Goal: Task Accomplishment & Management: Manage account settings

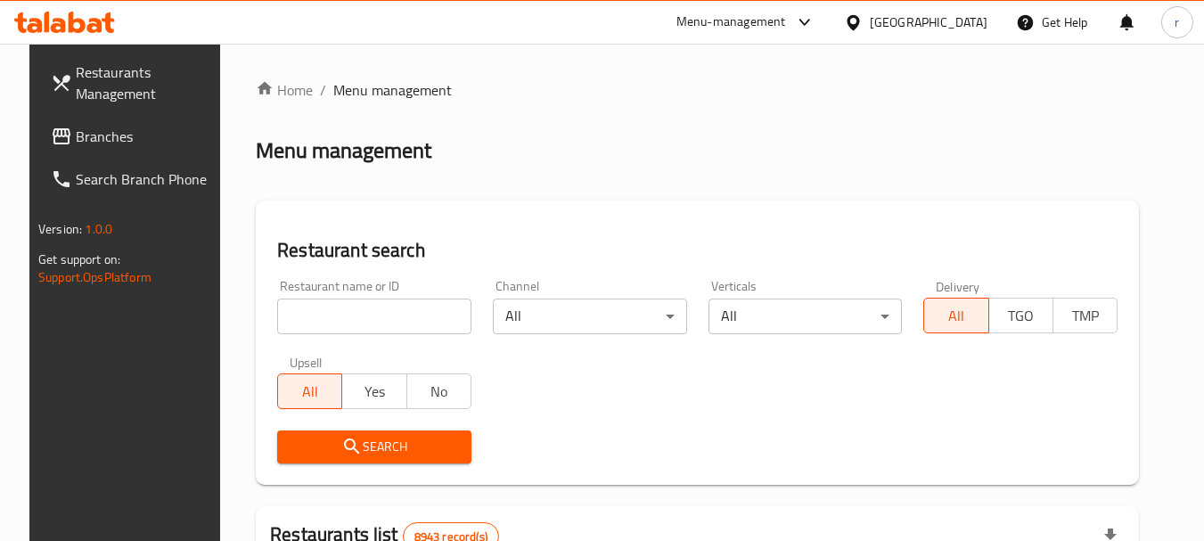
click at [870, 19] on div at bounding box center [857, 22] width 26 height 20
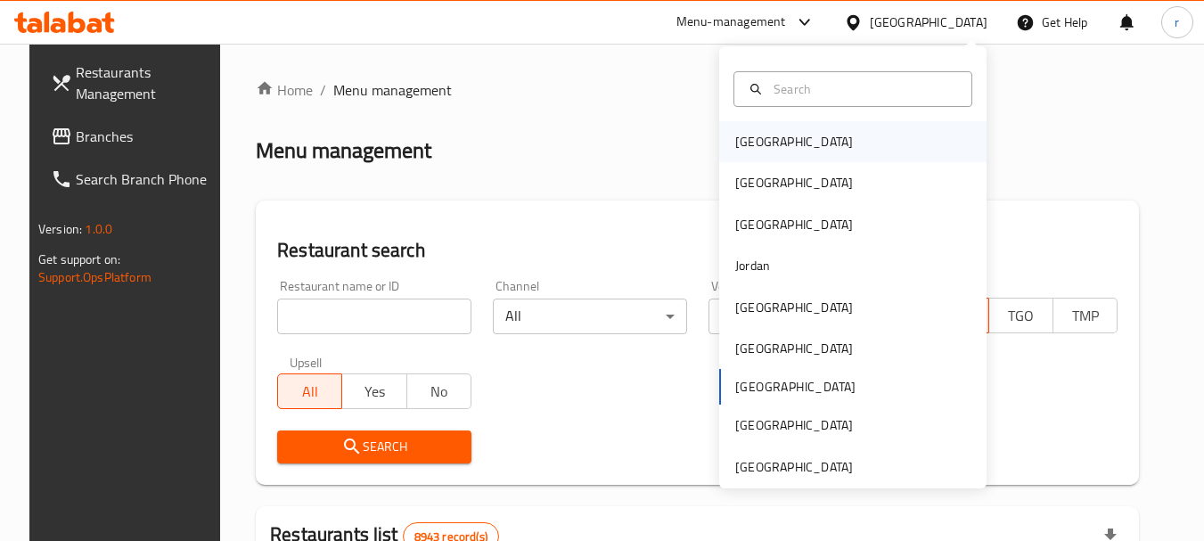
click at [737, 138] on div "[GEOGRAPHIC_DATA]" at bounding box center [794, 142] width 118 height 20
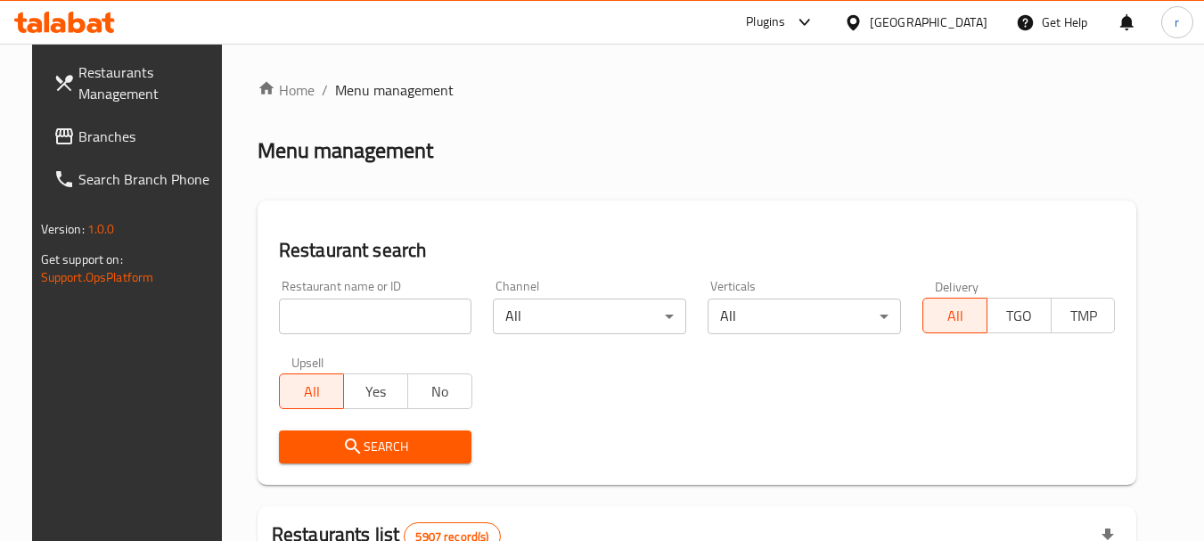
click at [78, 135] on span "Branches" at bounding box center [148, 136] width 141 height 21
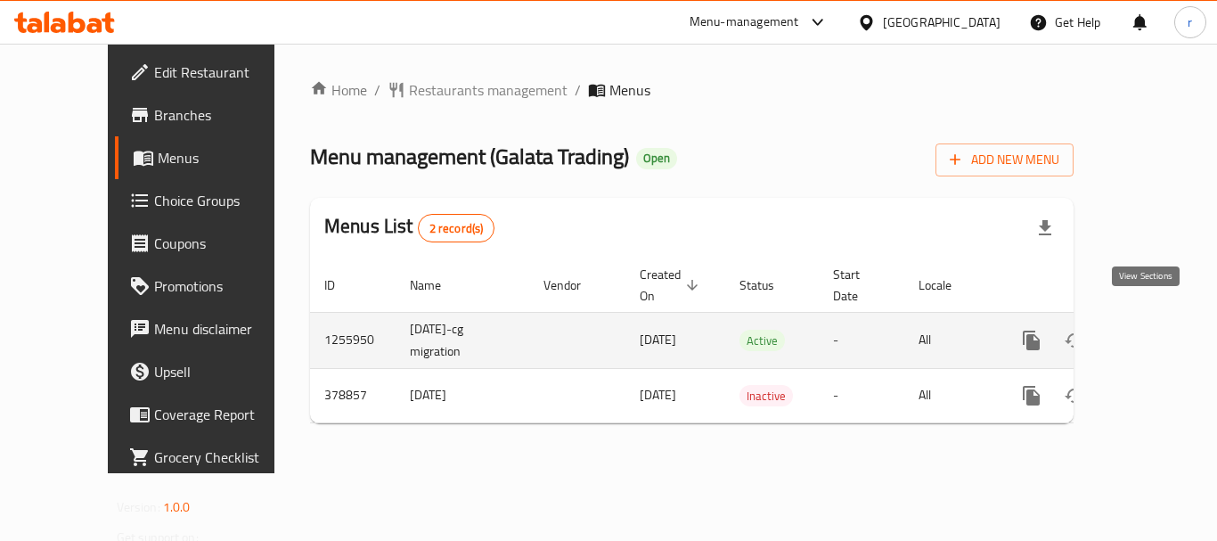
click at [1149, 330] on icon "enhanced table" at bounding box center [1159, 340] width 21 height 21
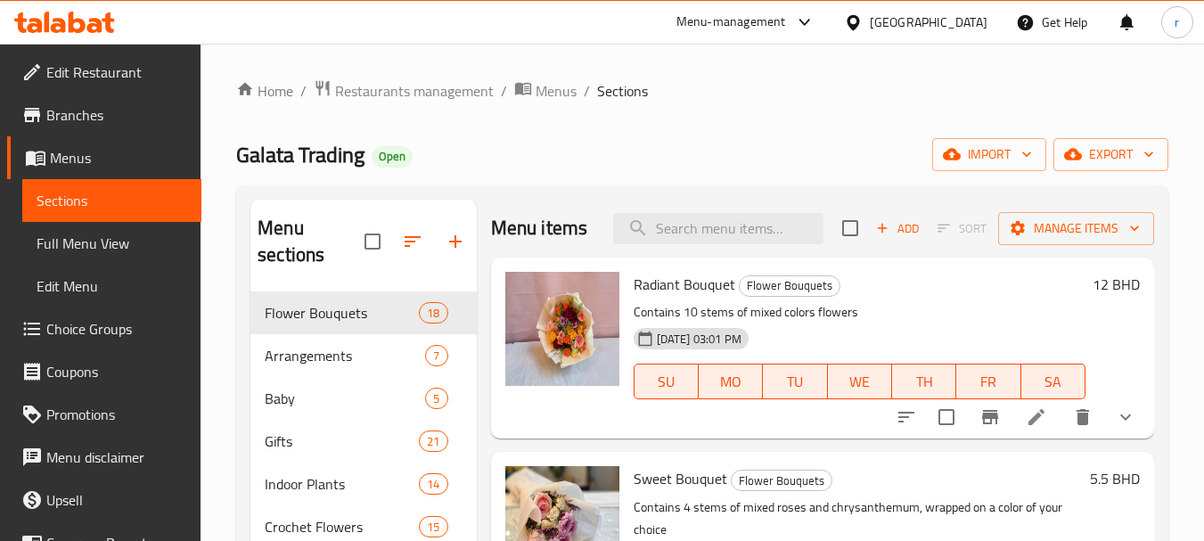
click at [93, 330] on span "Choice Groups" at bounding box center [116, 328] width 141 height 21
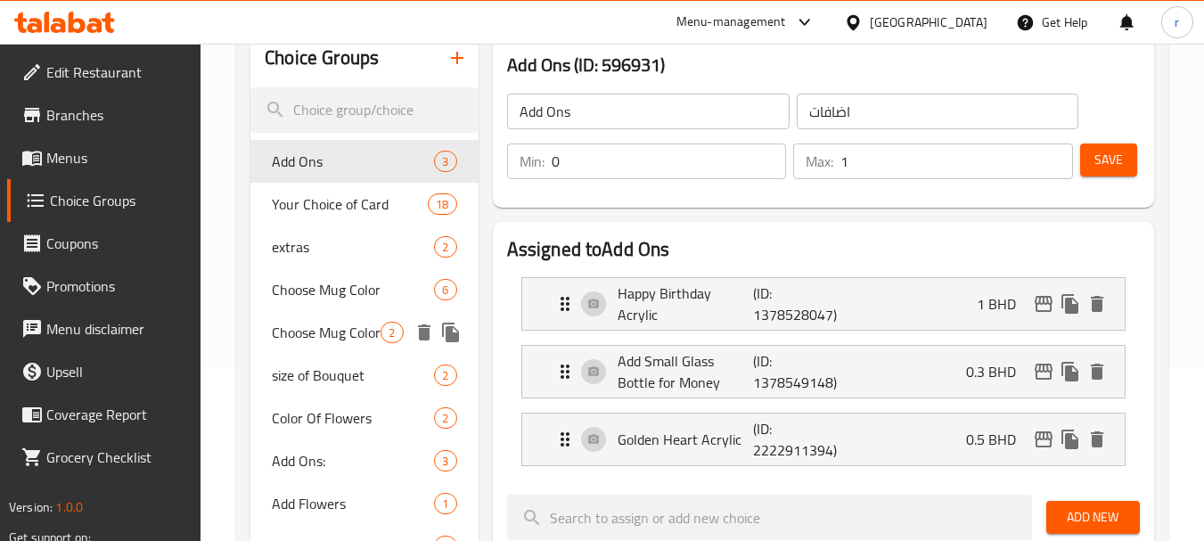
scroll to position [178, 0]
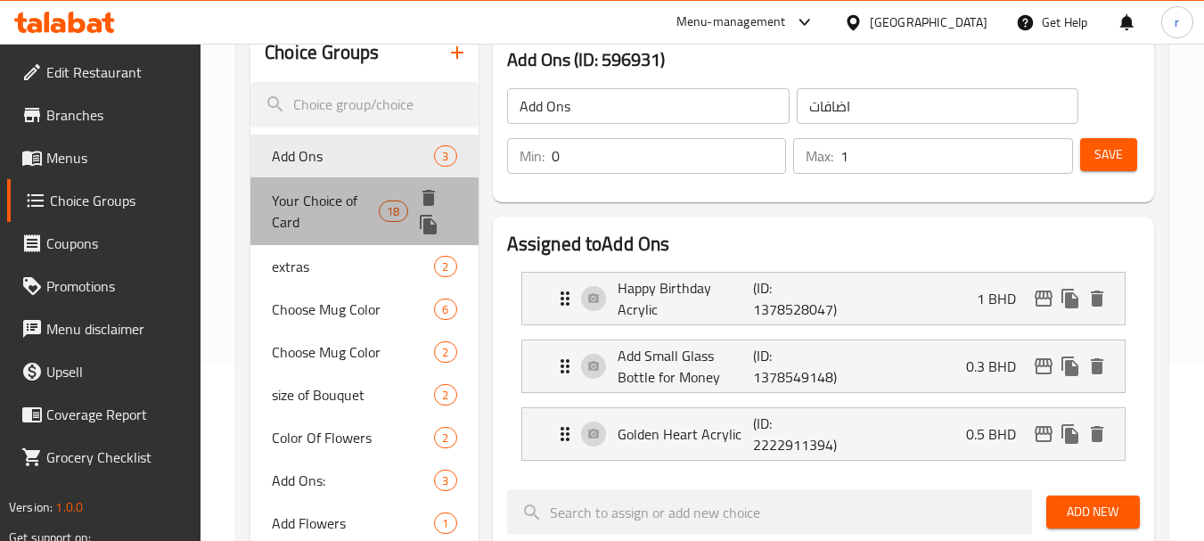
click at [350, 196] on span "Your Choice of Card" at bounding box center [325, 211] width 107 height 43
type input "Your Choice of Card"
type input "اختيارك للبطاقة"
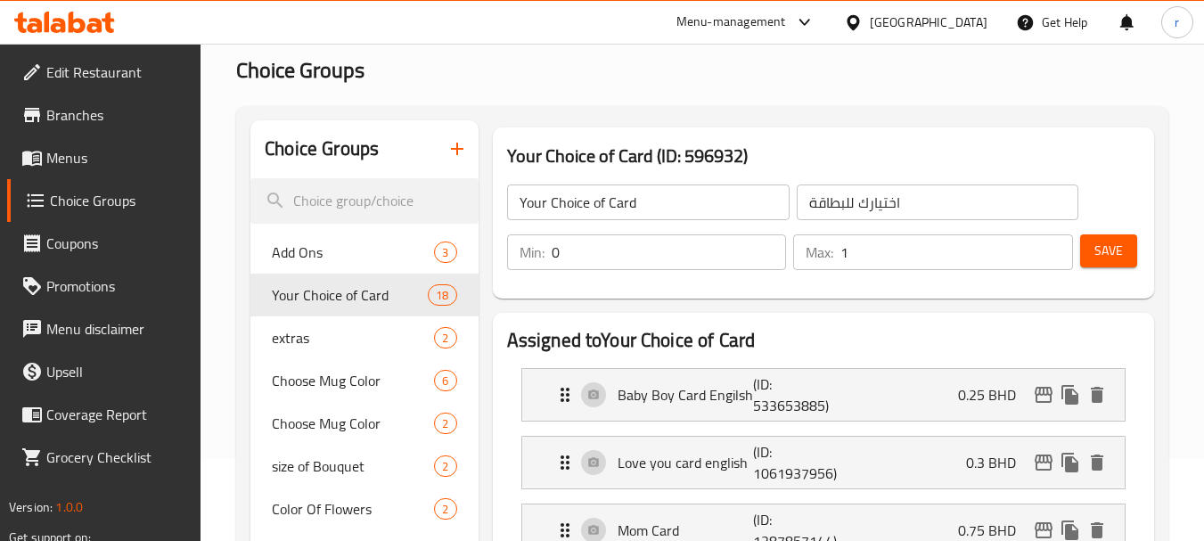
scroll to position [0, 0]
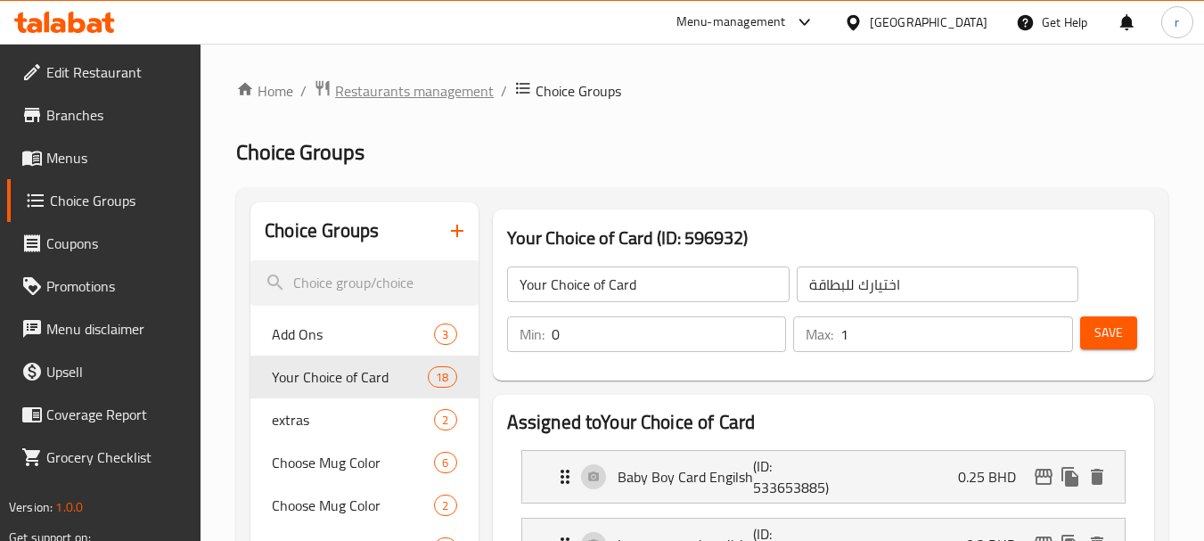
click at [404, 102] on span "Restaurants management" at bounding box center [414, 90] width 159 height 21
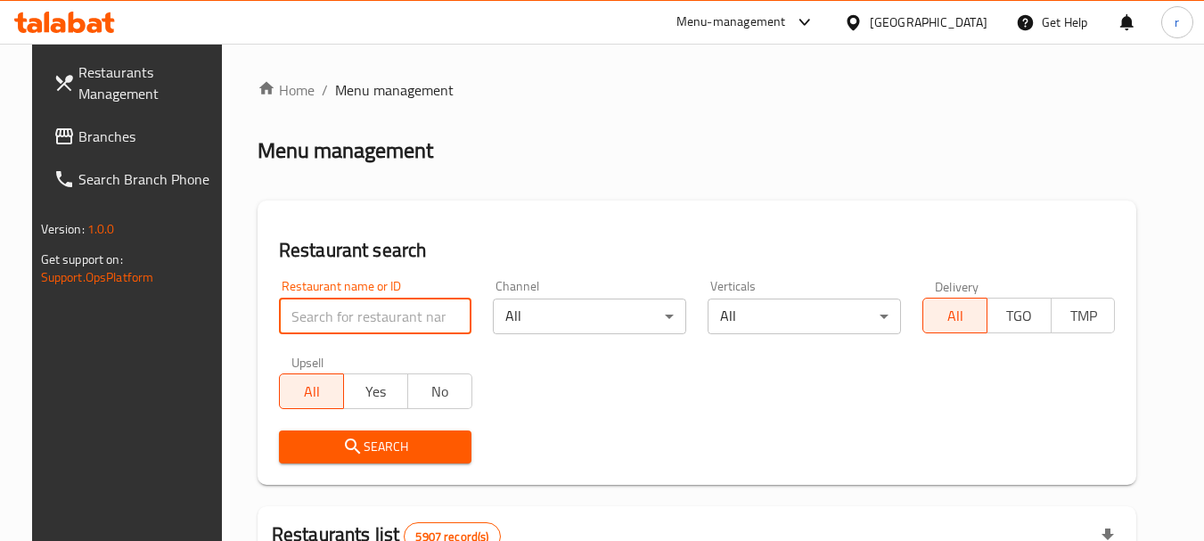
click at [292, 311] on input "search" at bounding box center [375, 316] width 193 height 36
paste input "631381"
type input "631381"
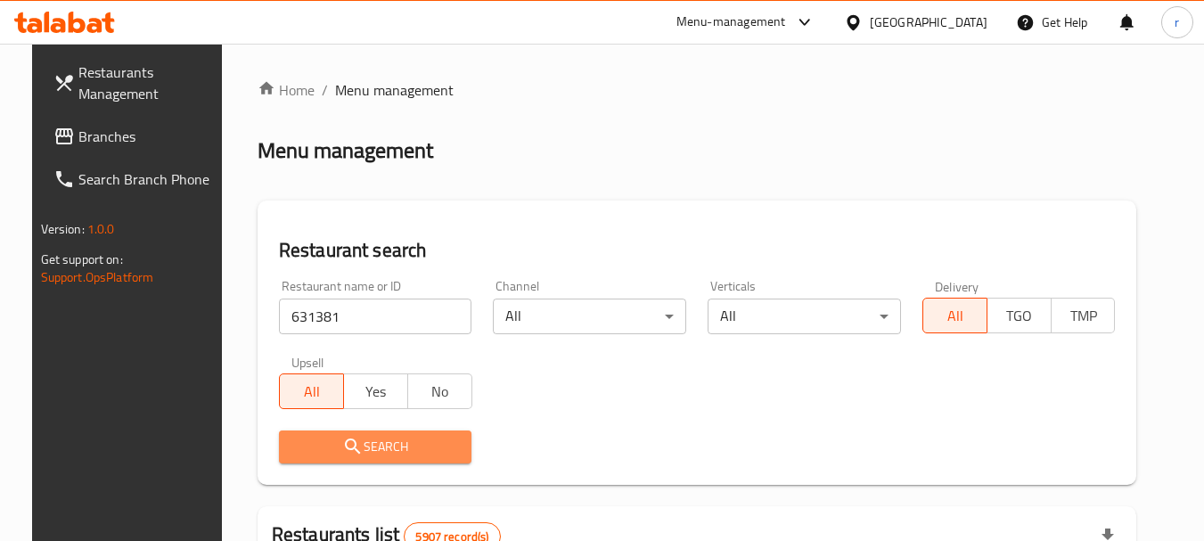
click at [375, 440] on span "Search" at bounding box center [375, 447] width 165 height 22
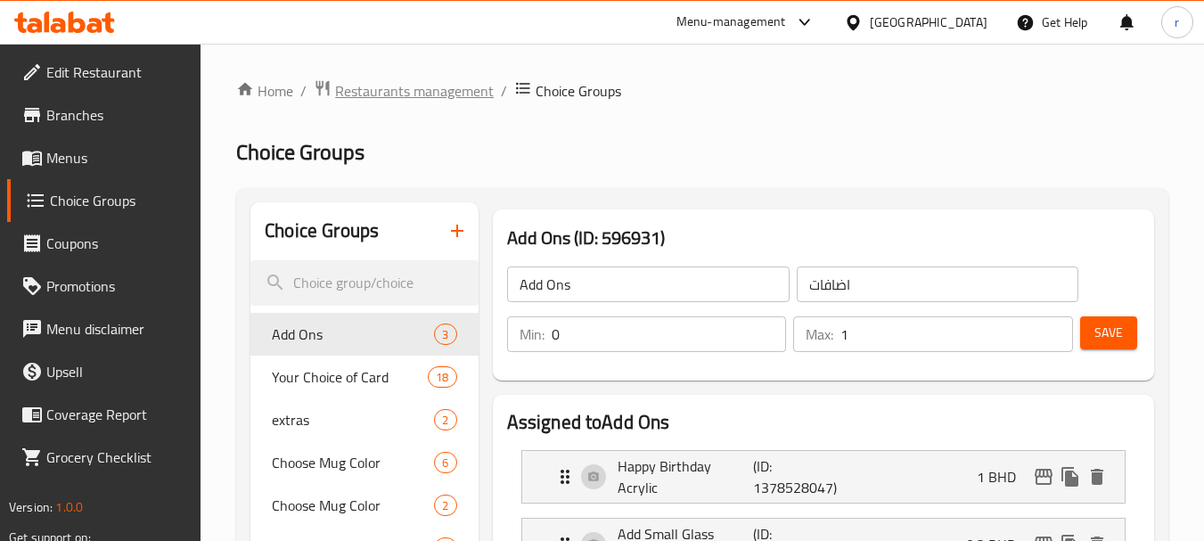
click at [380, 94] on span "Restaurants management" at bounding box center [414, 90] width 159 height 21
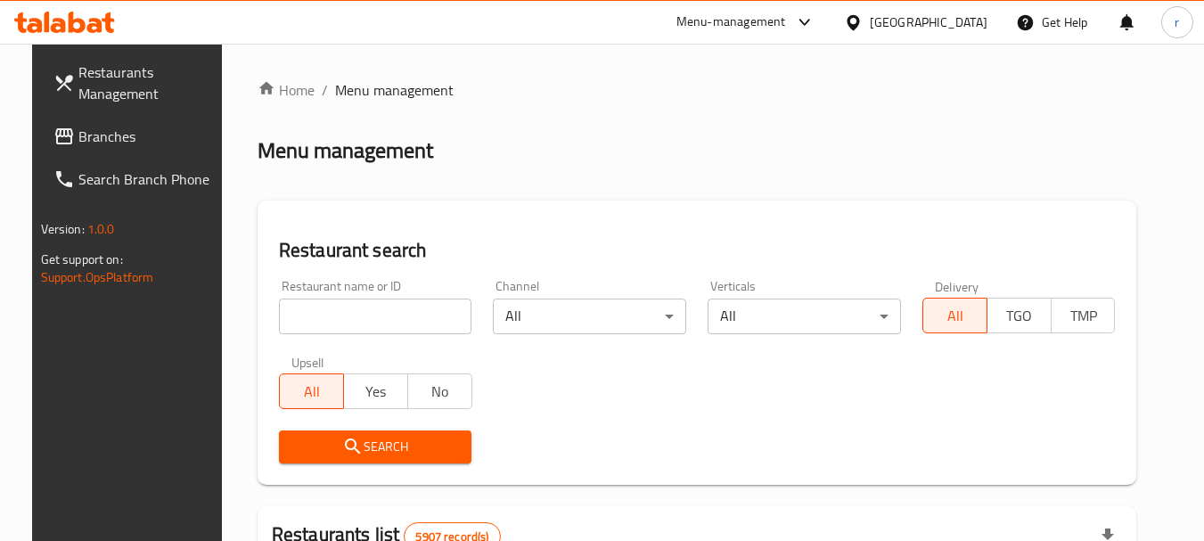
click at [89, 140] on span "Branches" at bounding box center [148, 136] width 141 height 21
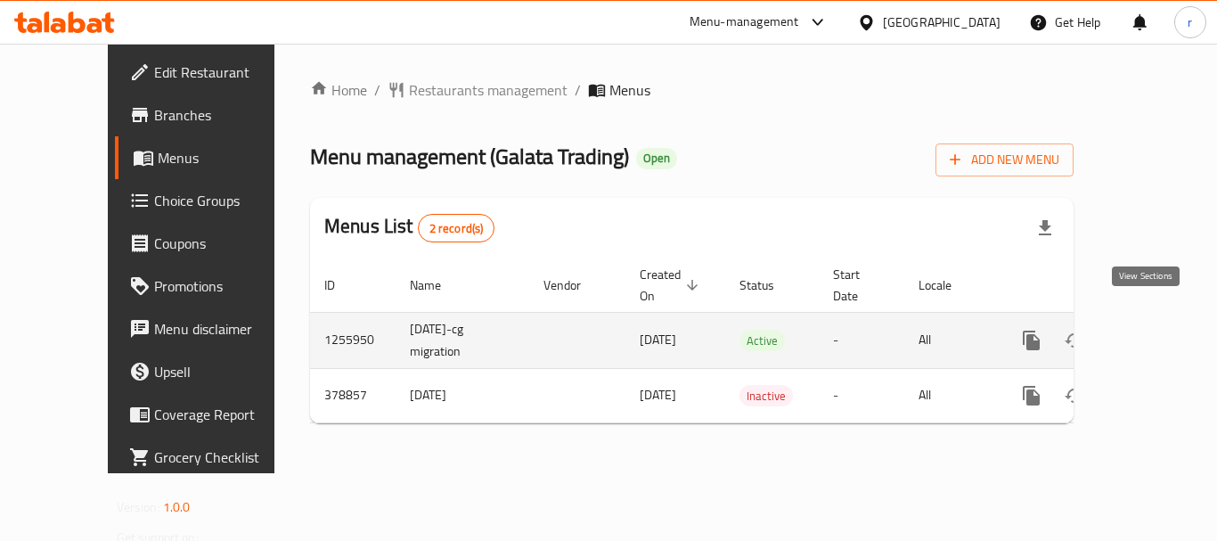
click at [1149, 330] on icon "enhanced table" at bounding box center [1159, 340] width 21 height 21
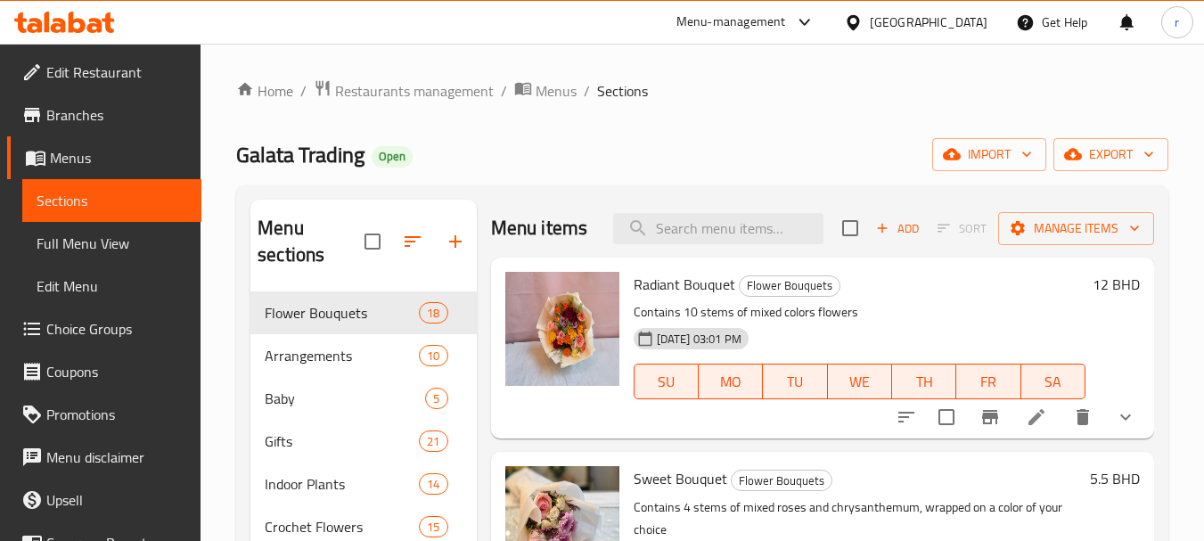
click at [96, 322] on span "Choice Groups" at bounding box center [116, 328] width 141 height 21
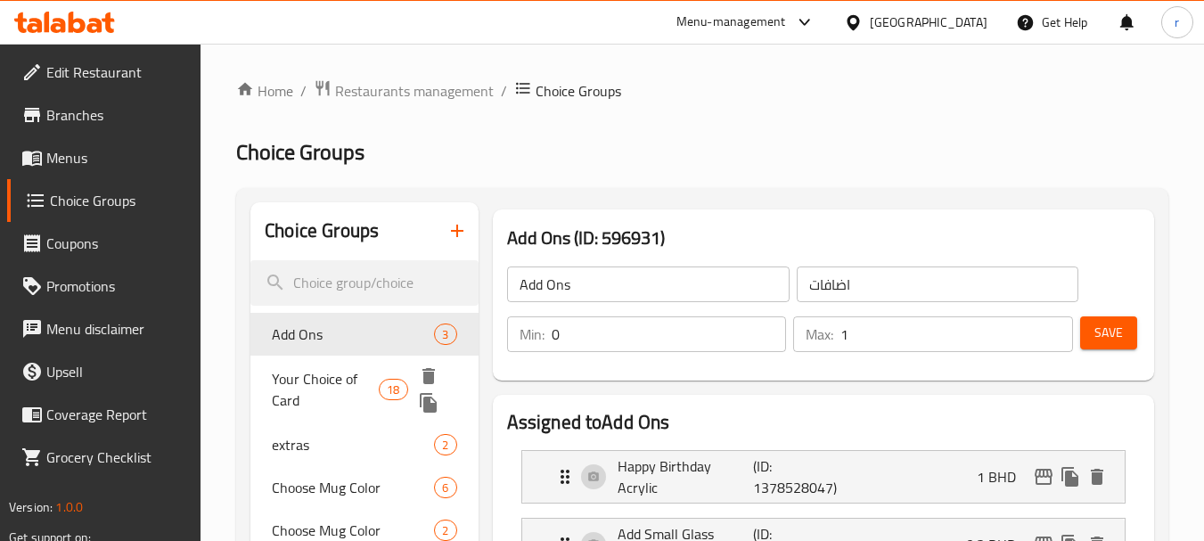
click at [359, 378] on span "Your Choice of Card" at bounding box center [325, 389] width 107 height 43
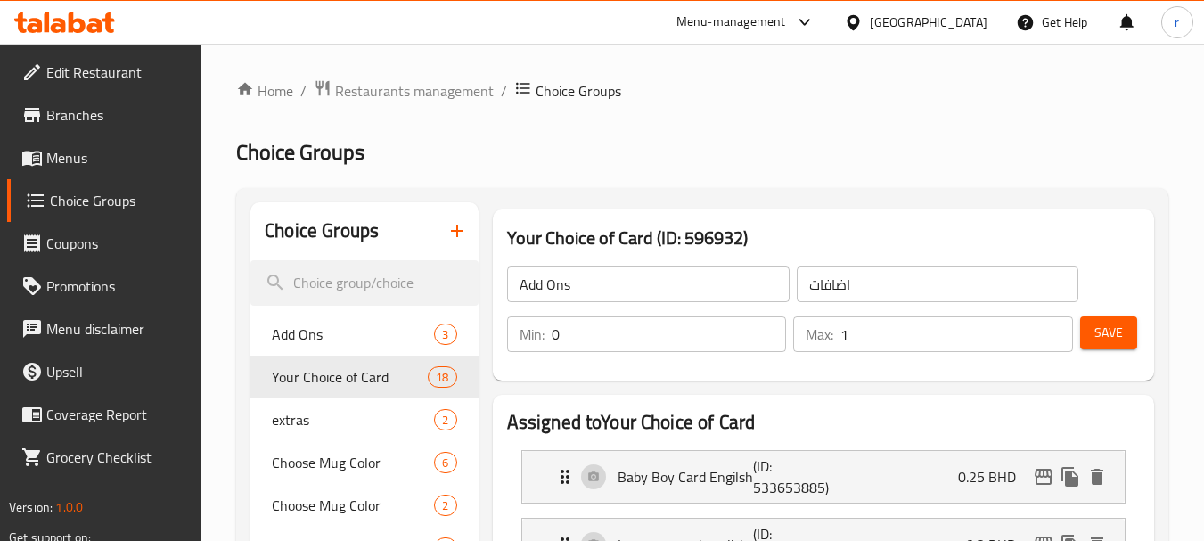
type input "Your Choice of Card"
type input "اختيارك للبطاقة"
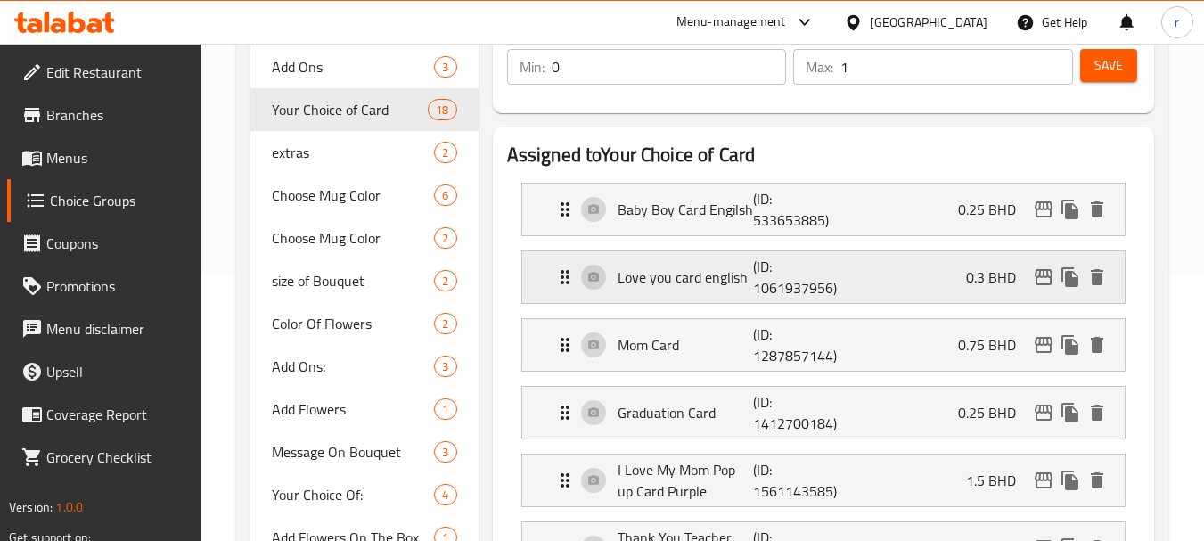
scroll to position [89, 0]
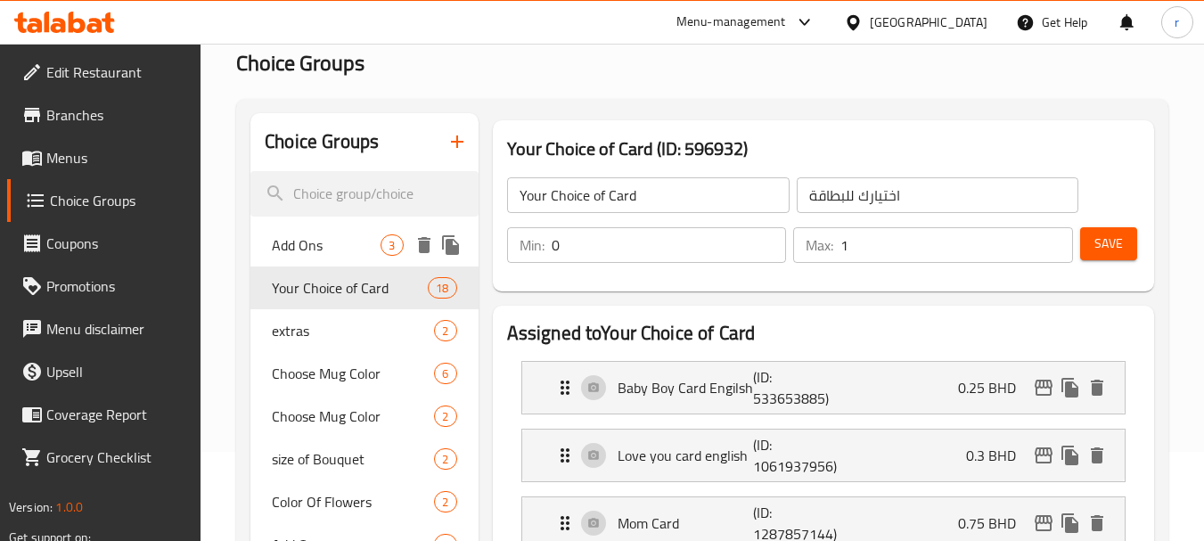
click at [305, 247] on span "Add Ons" at bounding box center [326, 244] width 109 height 21
type input "Add Ons"
type input "اضافات"
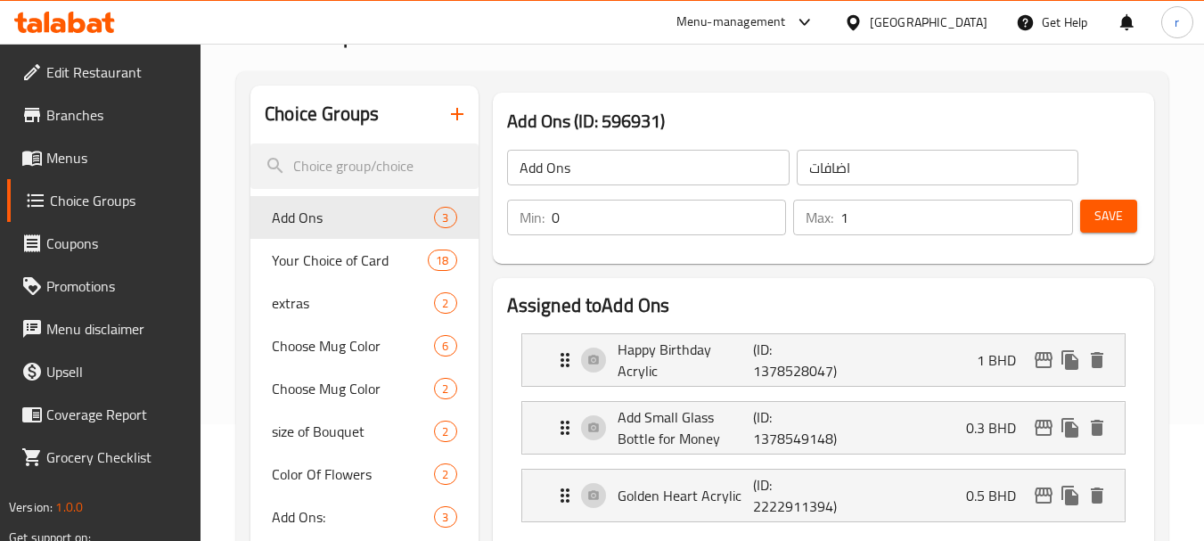
scroll to position [0, 0]
